Goal: Task Accomplishment & Management: Manage account settings

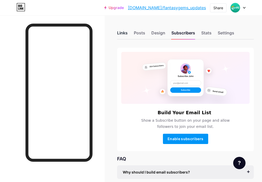
click at [128, 32] on div "Links" at bounding box center [122, 34] width 11 height 9
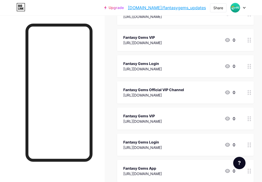
scroll to position [103, 0]
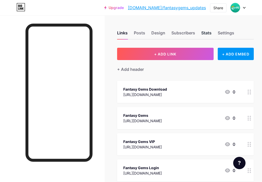
click at [212, 33] on div "Stats" at bounding box center [206, 34] width 10 height 9
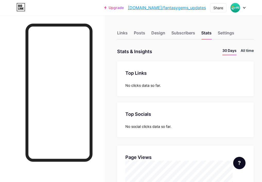
click at [251, 51] on li "All time" at bounding box center [247, 51] width 13 height 7
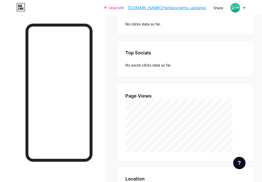
scroll to position [103, 0]
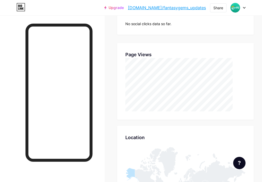
click at [138, 15] on div "Upgrade bio.link/fantas... bio.link/fantasygems_updates Share Switch accounts F…" at bounding box center [131, 7] width 262 height 15
